Goal: Check status: Check status

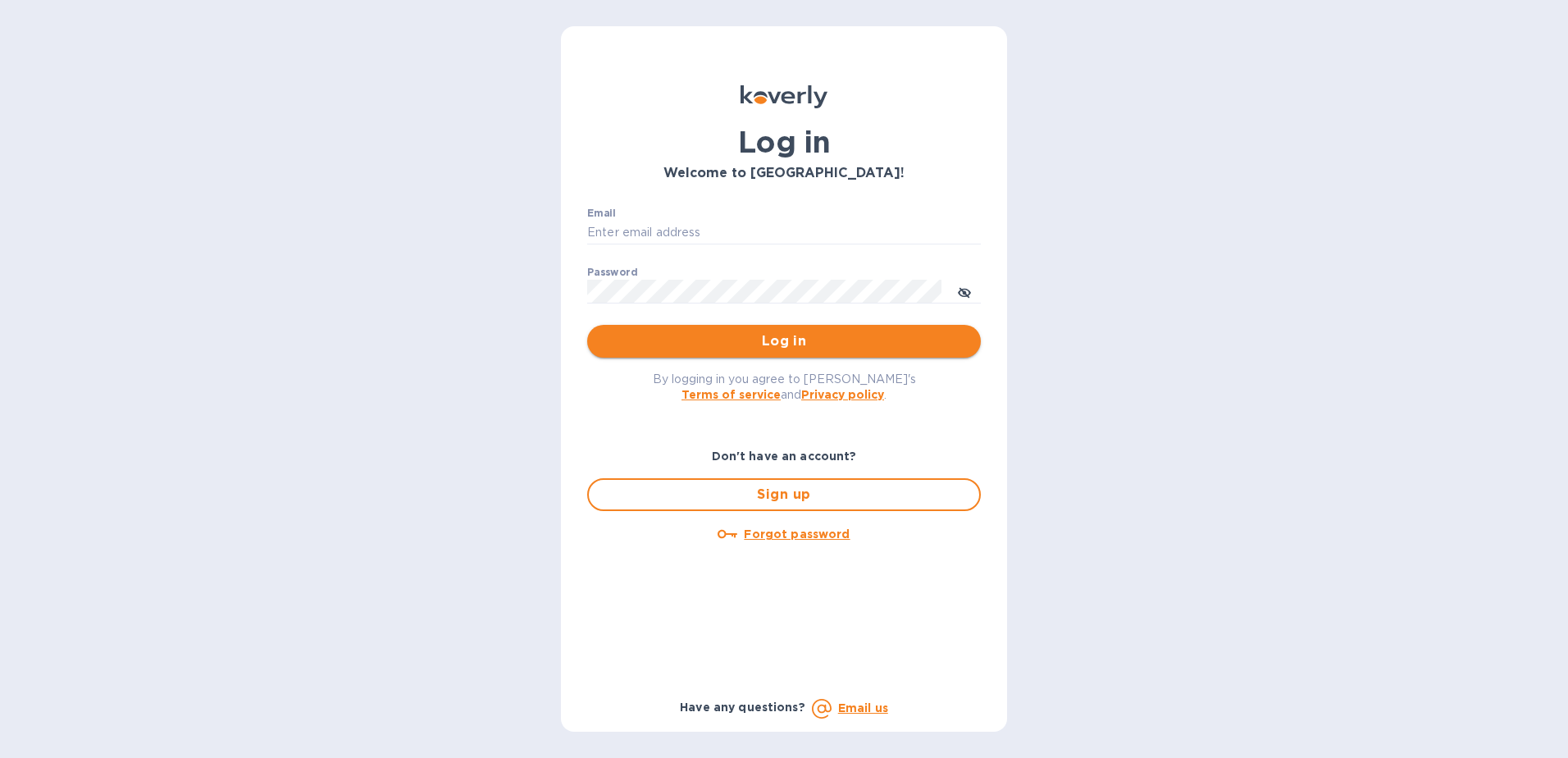
type input "dgarcia9090@myyahoo.com"
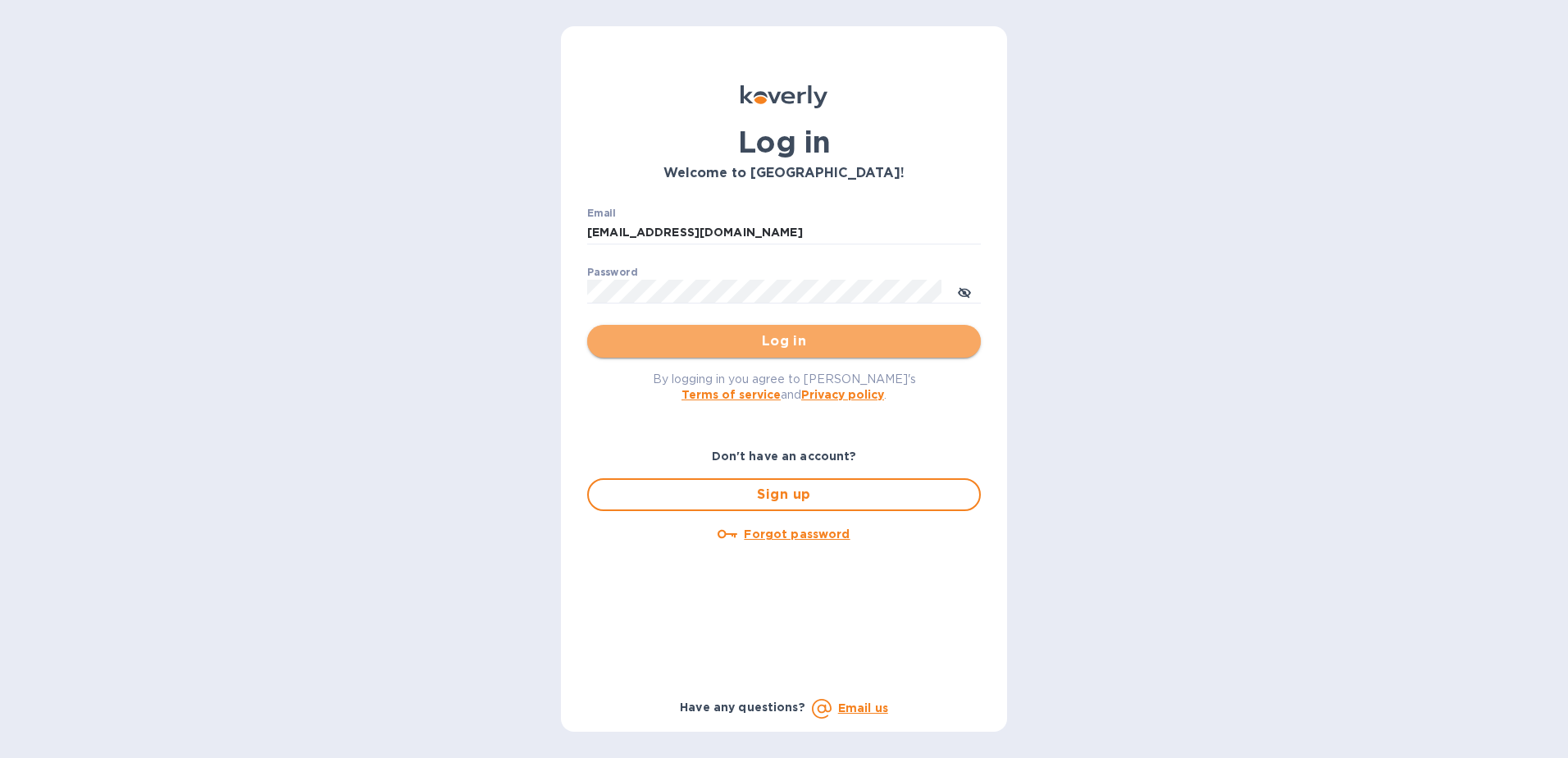
click at [721, 348] on span "Log in" at bounding box center [784, 341] width 367 height 20
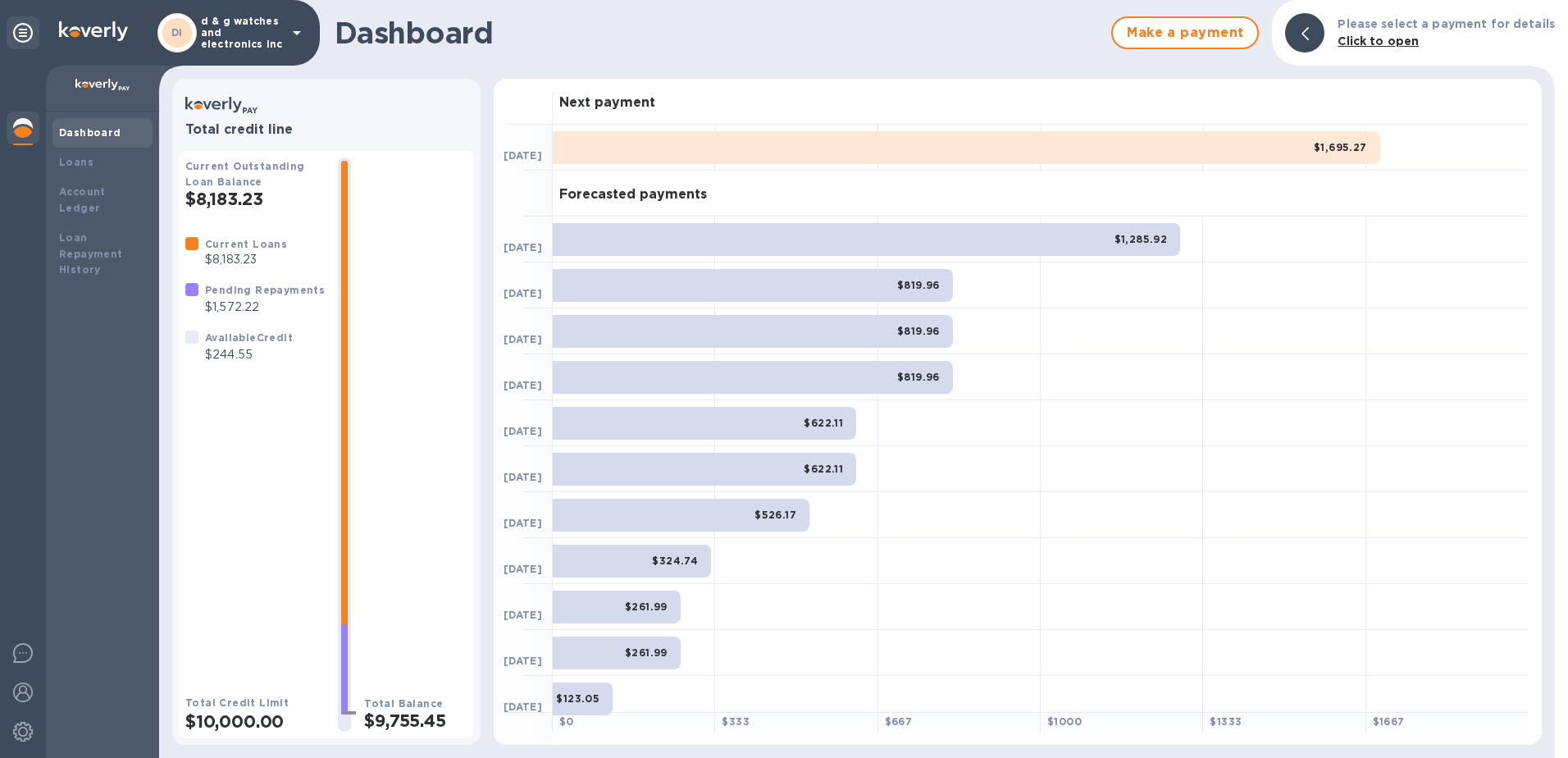
drag, startPoint x: 1300, startPoint y: 507, endPoint x: 1504, endPoint y: 323, distance: 274.7
click at [1504, 323] on div at bounding box center [1448, 332] width 162 height 46
drag, startPoint x: 1320, startPoint y: 508, endPoint x: 1289, endPoint y: 524, distance: 34.9
click at [1289, 524] on div at bounding box center [1284, 515] width 162 height 46
